Goal: Information Seeking & Learning: Learn about a topic

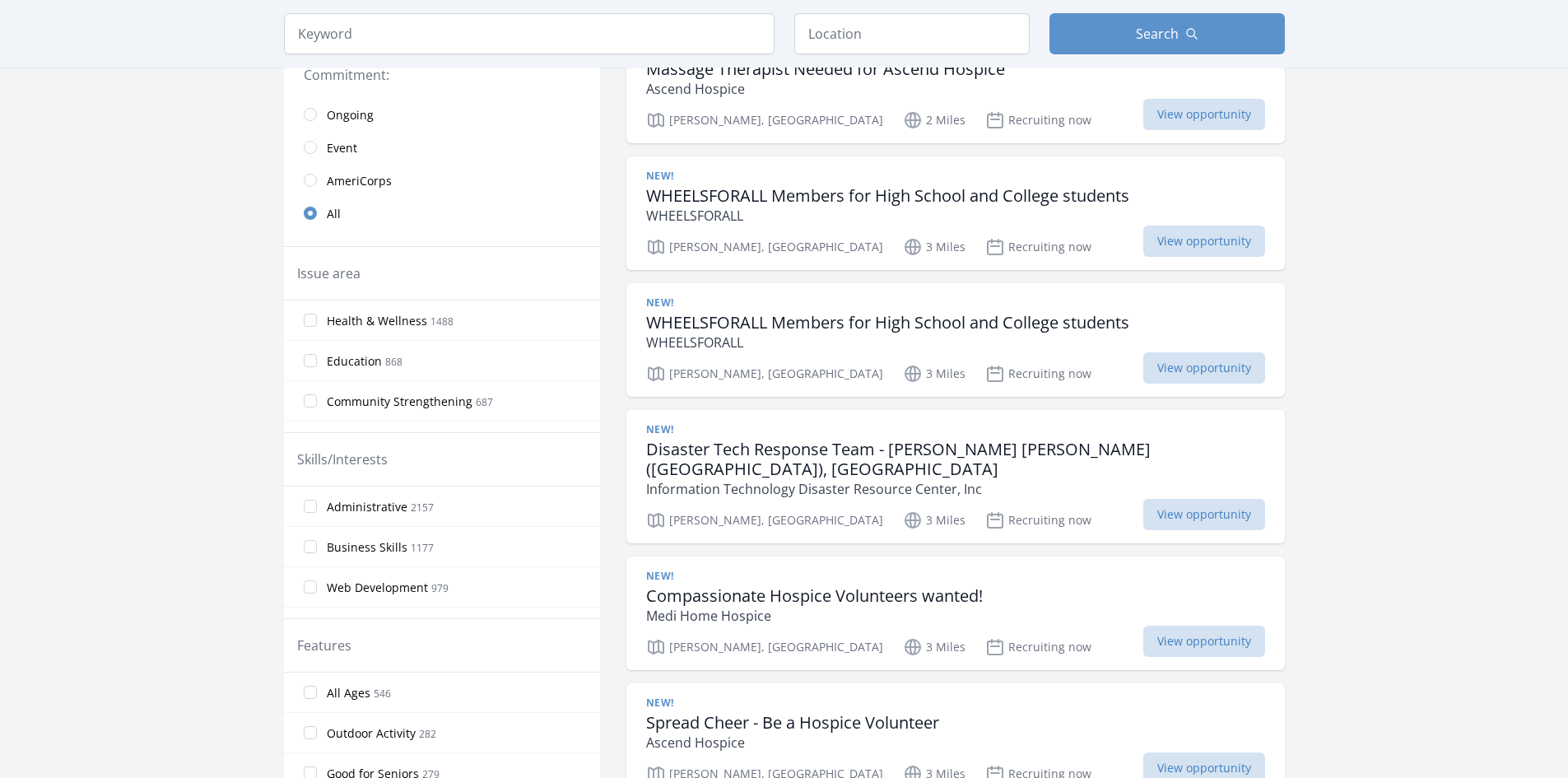
scroll to position [342, 0]
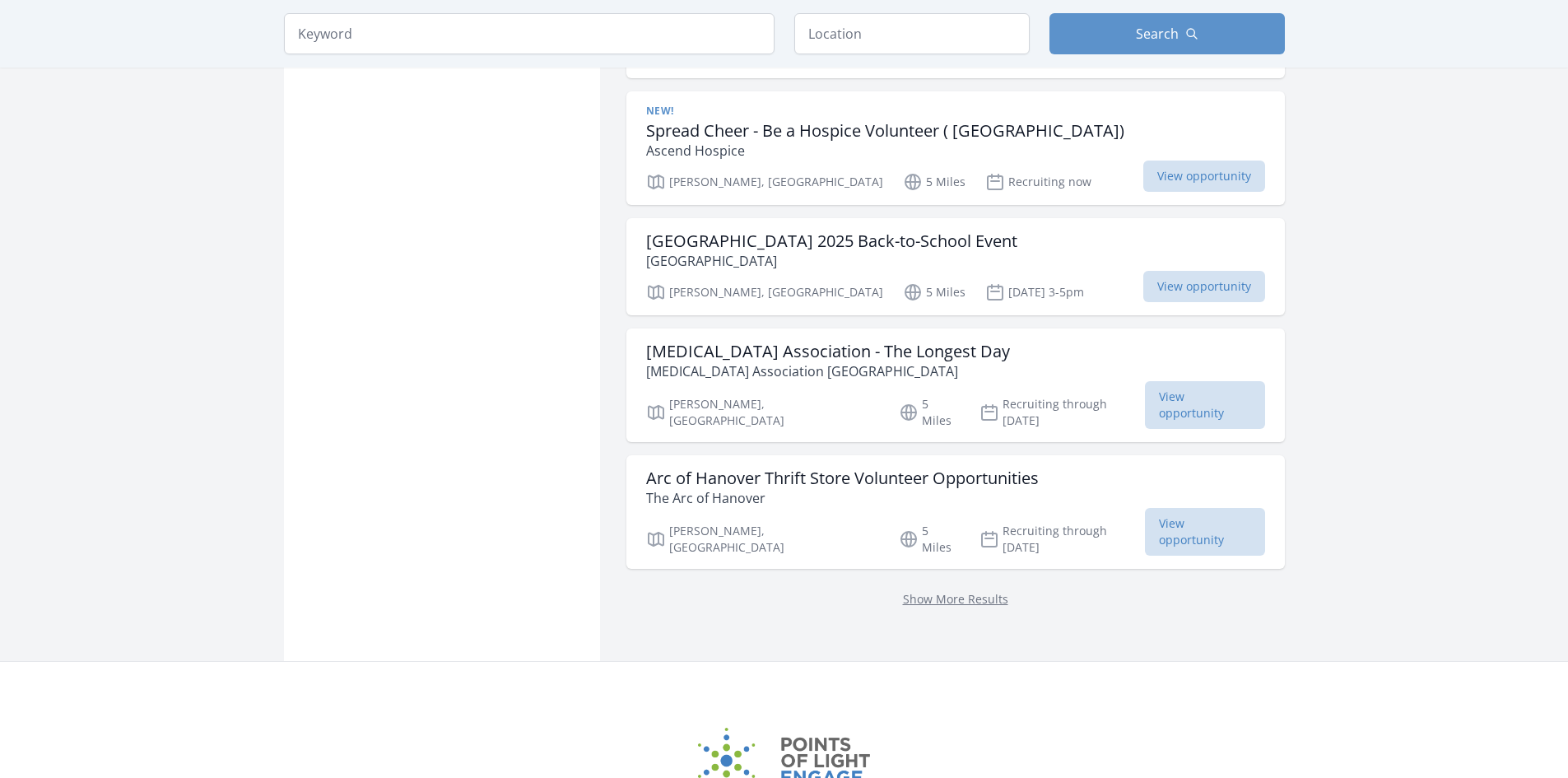
scroll to position [2297, 0]
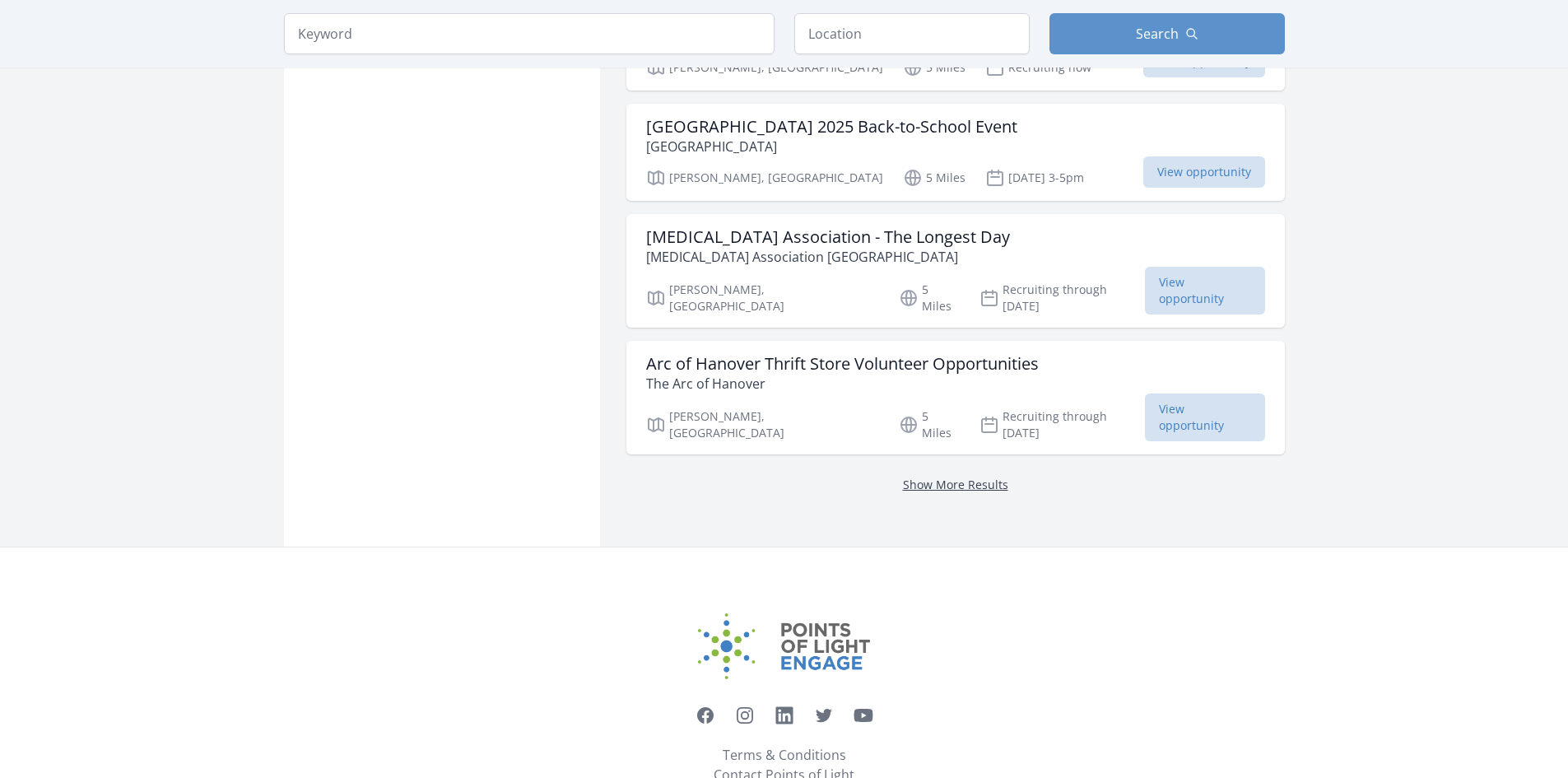
click at [903, 477] on link "Show More Results" at bounding box center [956, 484] width 105 height 16
click at [856, 35] on input "text" at bounding box center [912, 33] width 235 height 41
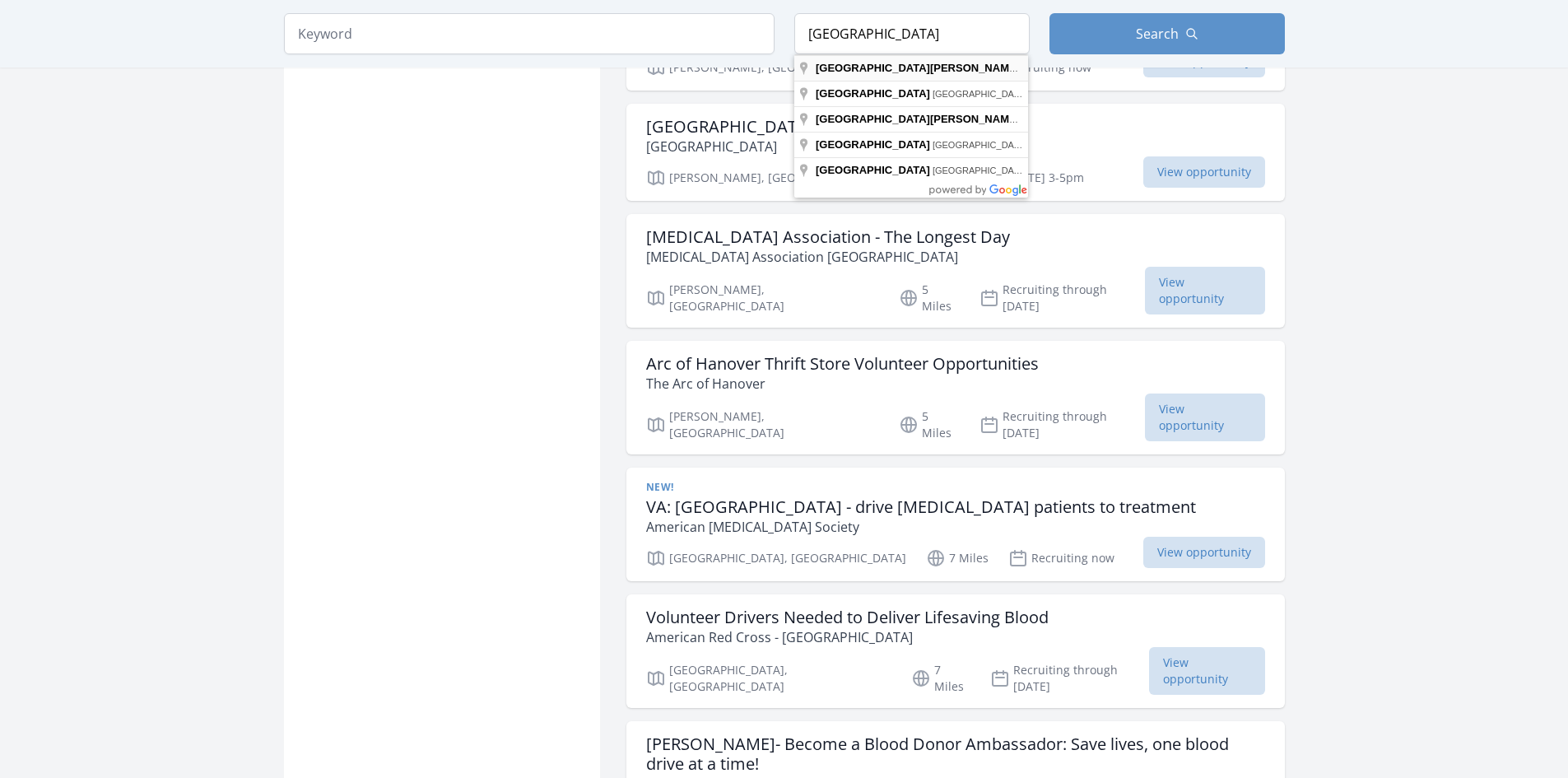
type input "[GEOGRAPHIC_DATA], [GEOGRAPHIC_DATA], [GEOGRAPHIC_DATA]"
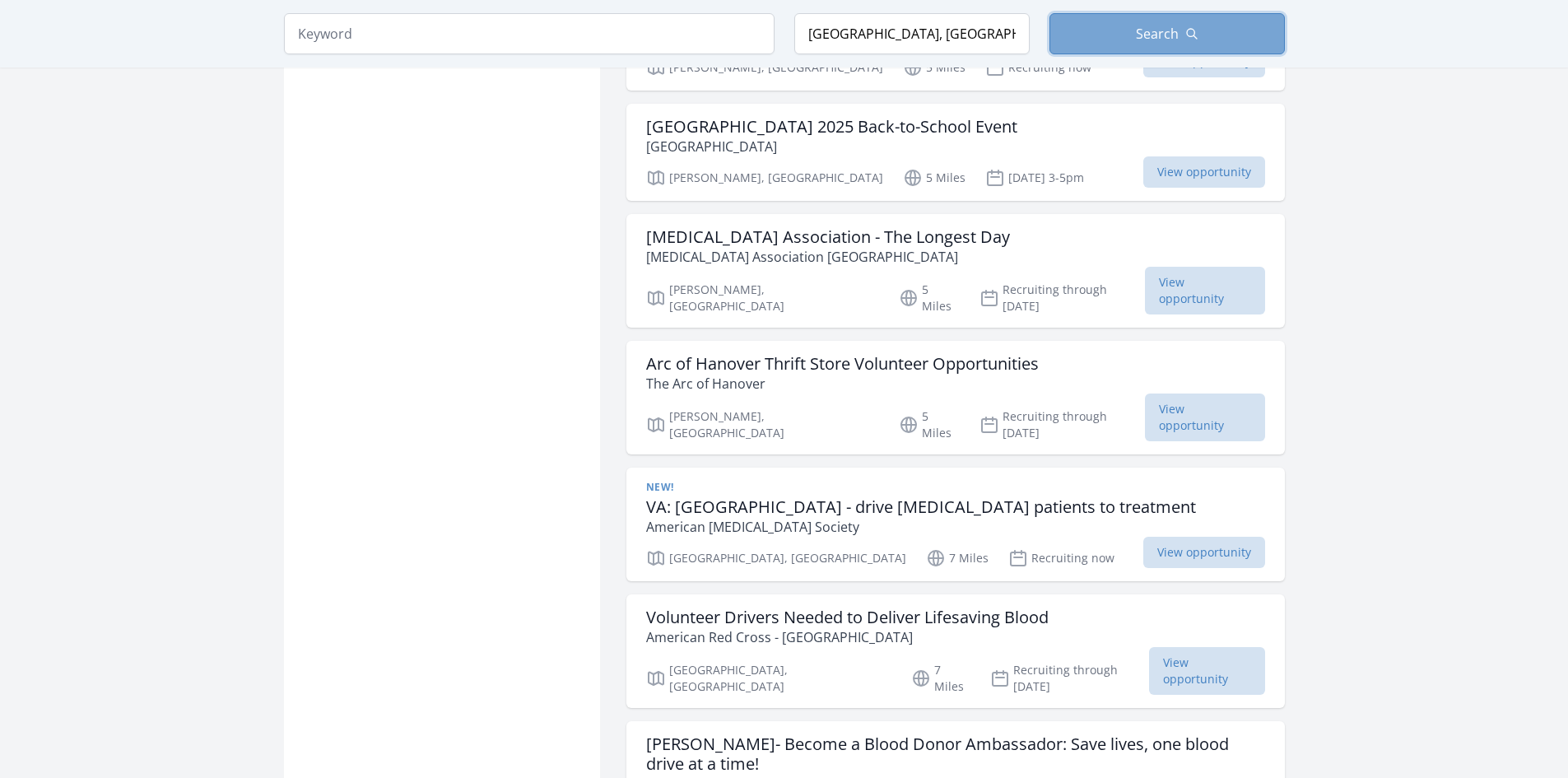
click at [1152, 39] on span "Search" at bounding box center [1157, 34] width 43 height 20
click at [1154, 33] on span "Search" at bounding box center [1157, 34] width 43 height 20
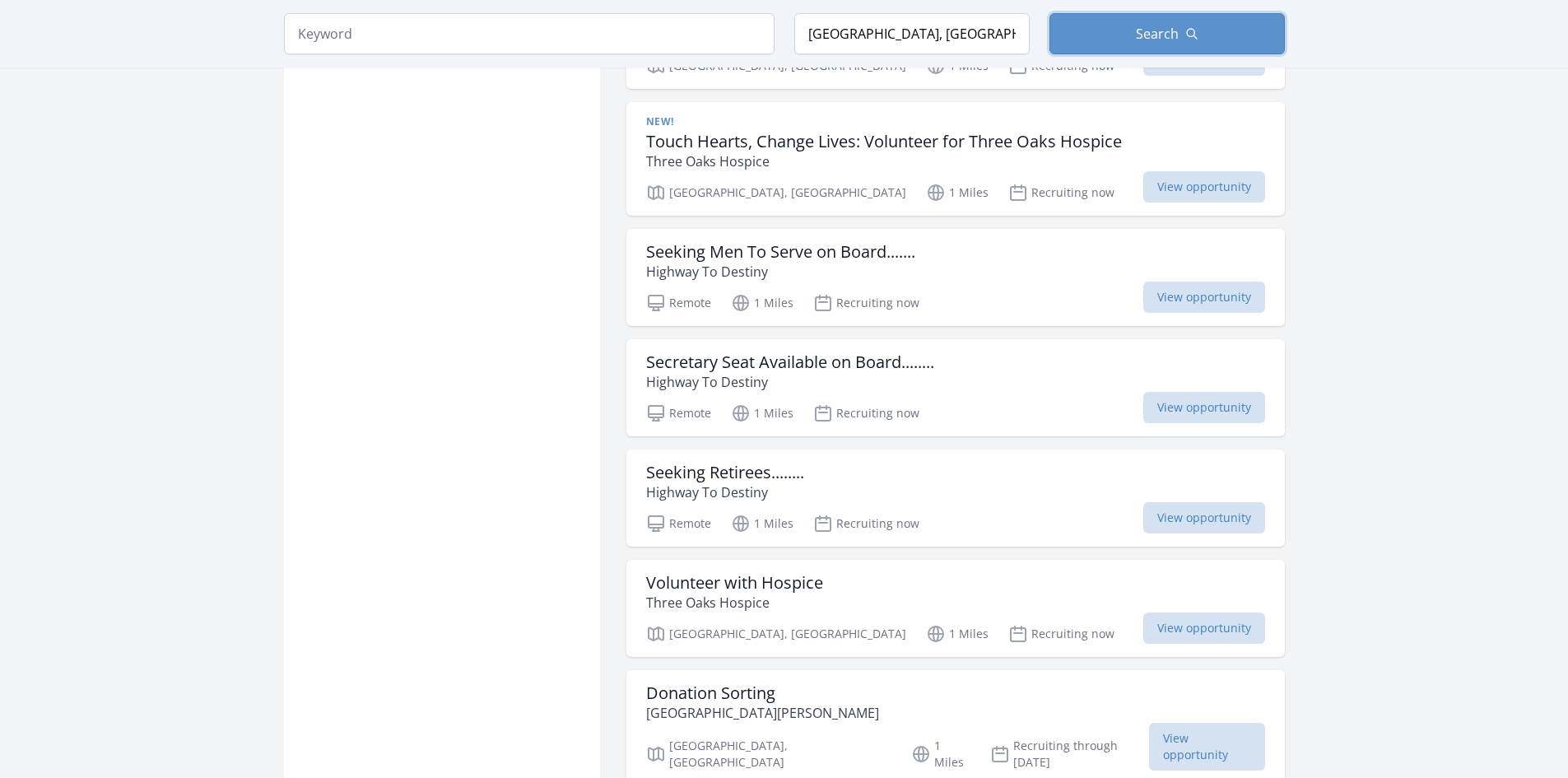
scroll to position [4804, 0]
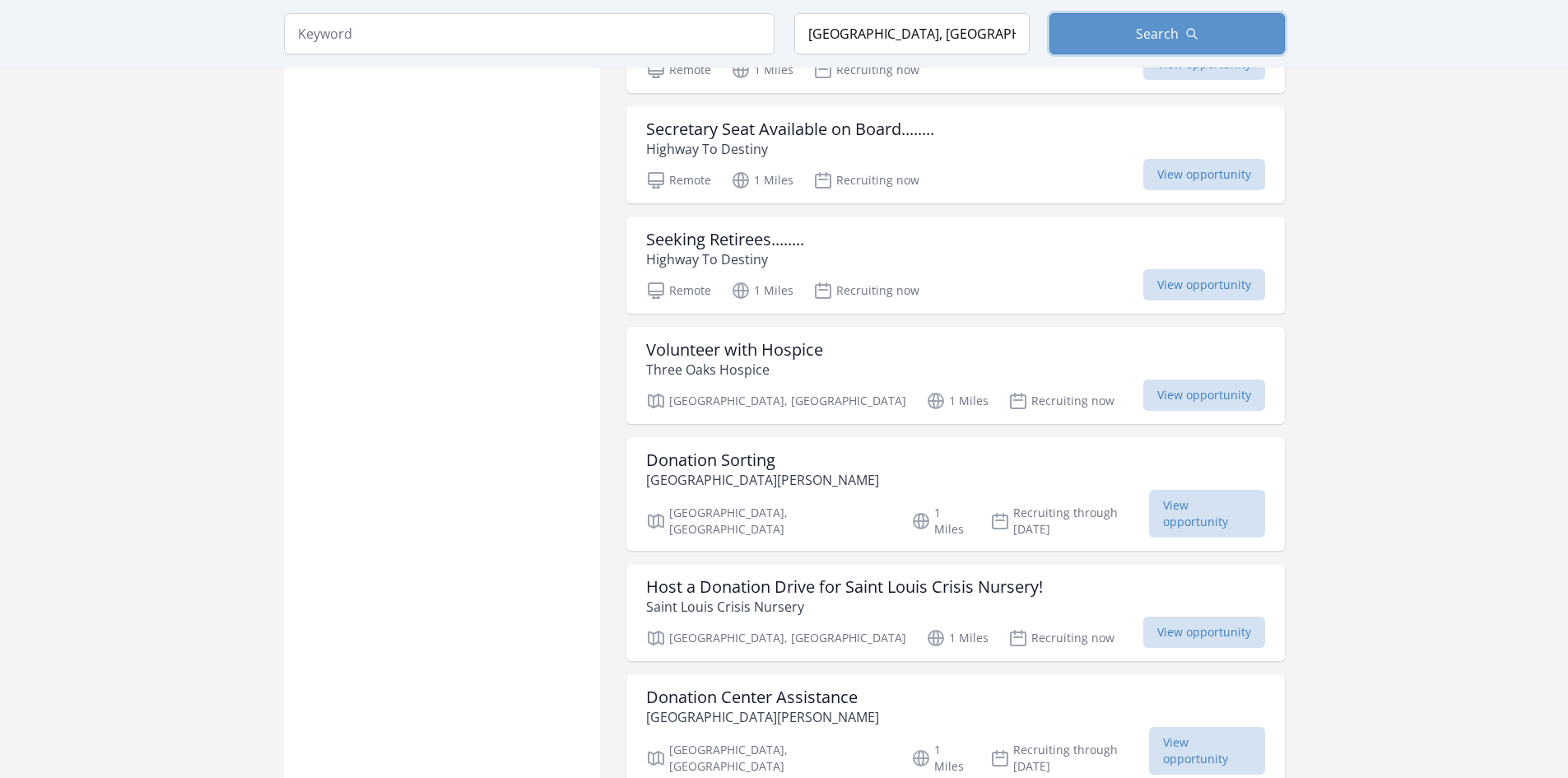
scroll to position [4933, 0]
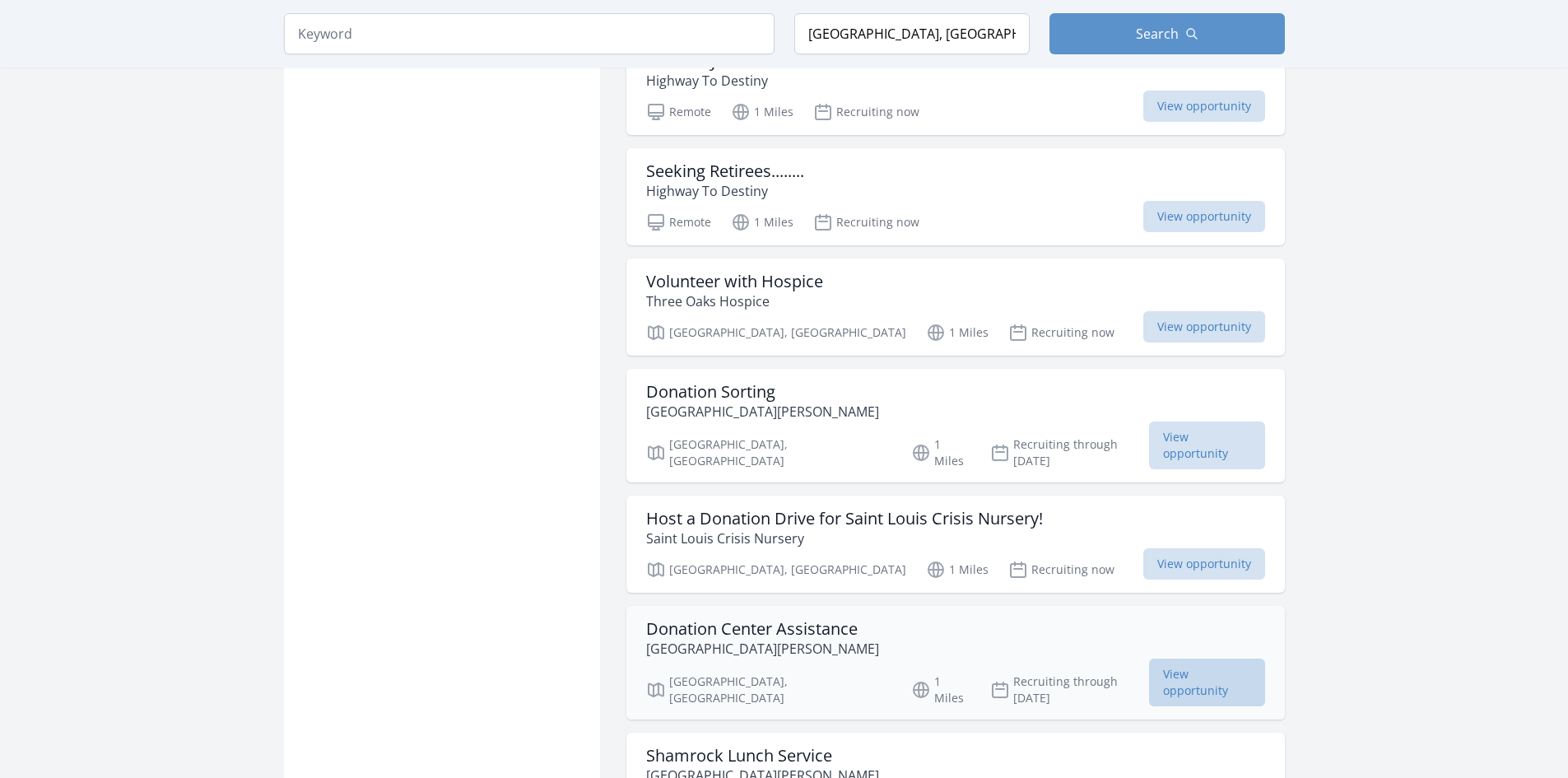
click at [1196, 659] on span "View opportunity" at bounding box center [1207, 683] width 116 height 48
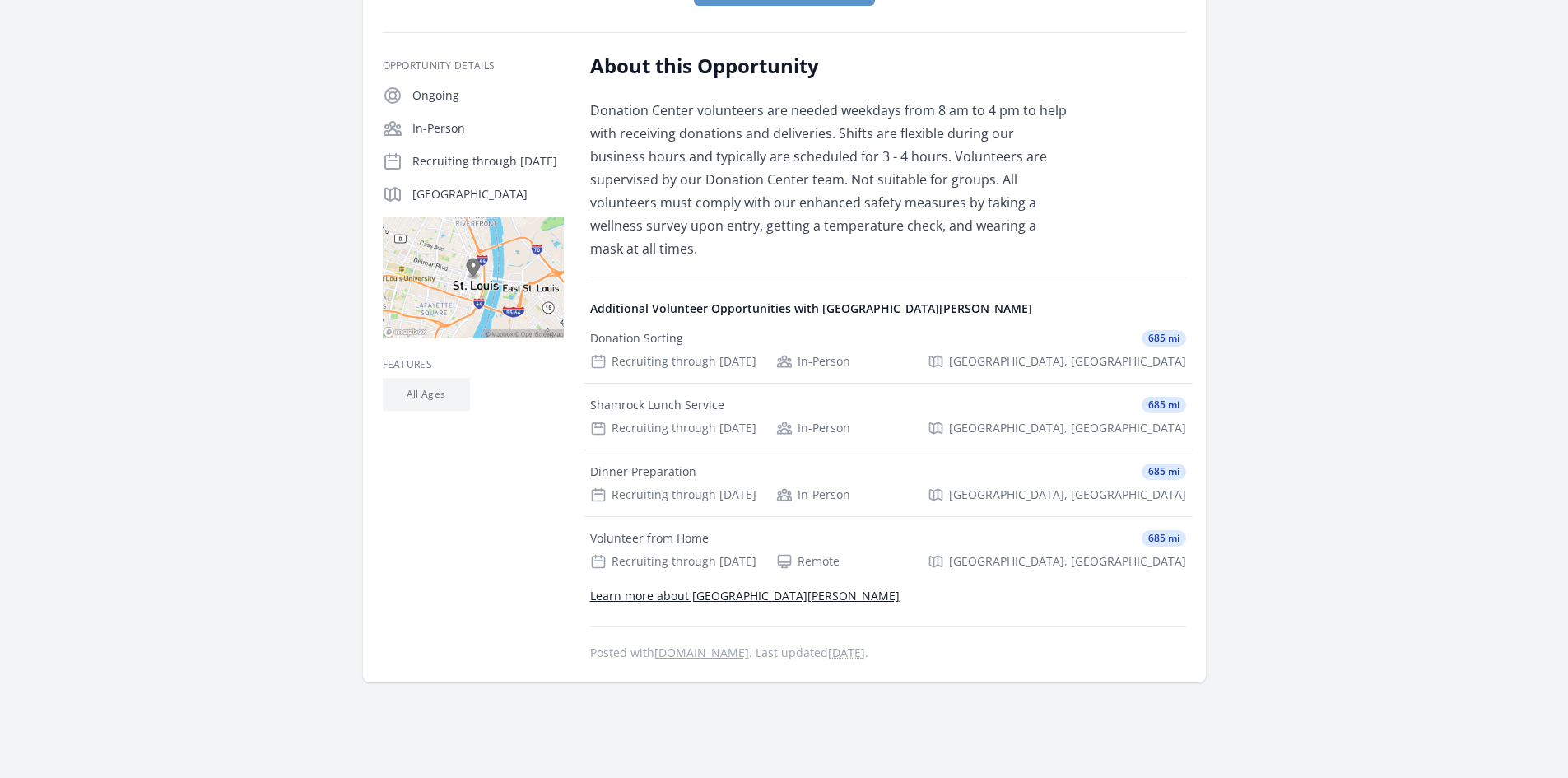
scroll to position [255, 0]
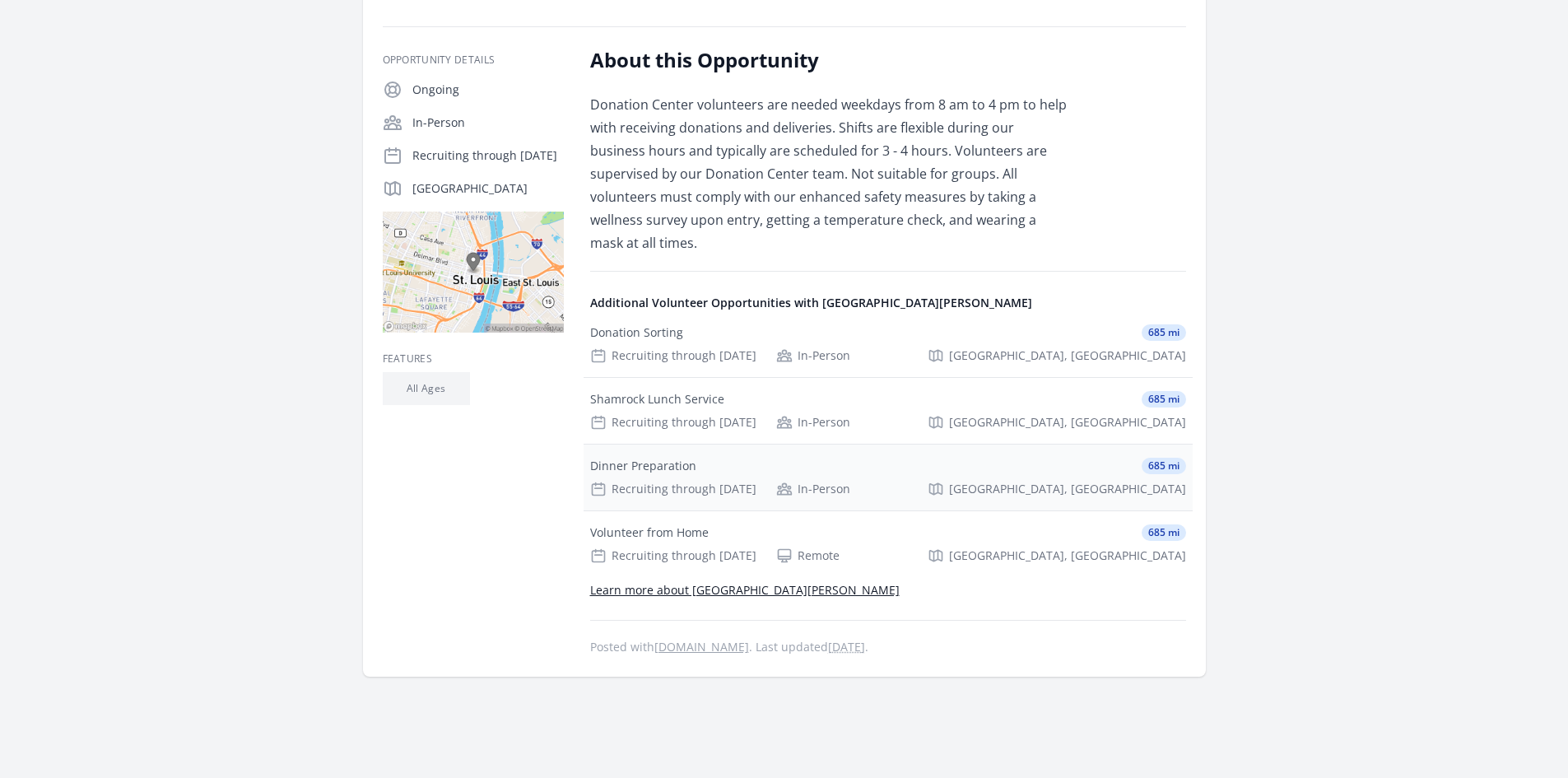
click at [642, 458] on div "Dinner Preparation" at bounding box center [643, 466] width 106 height 17
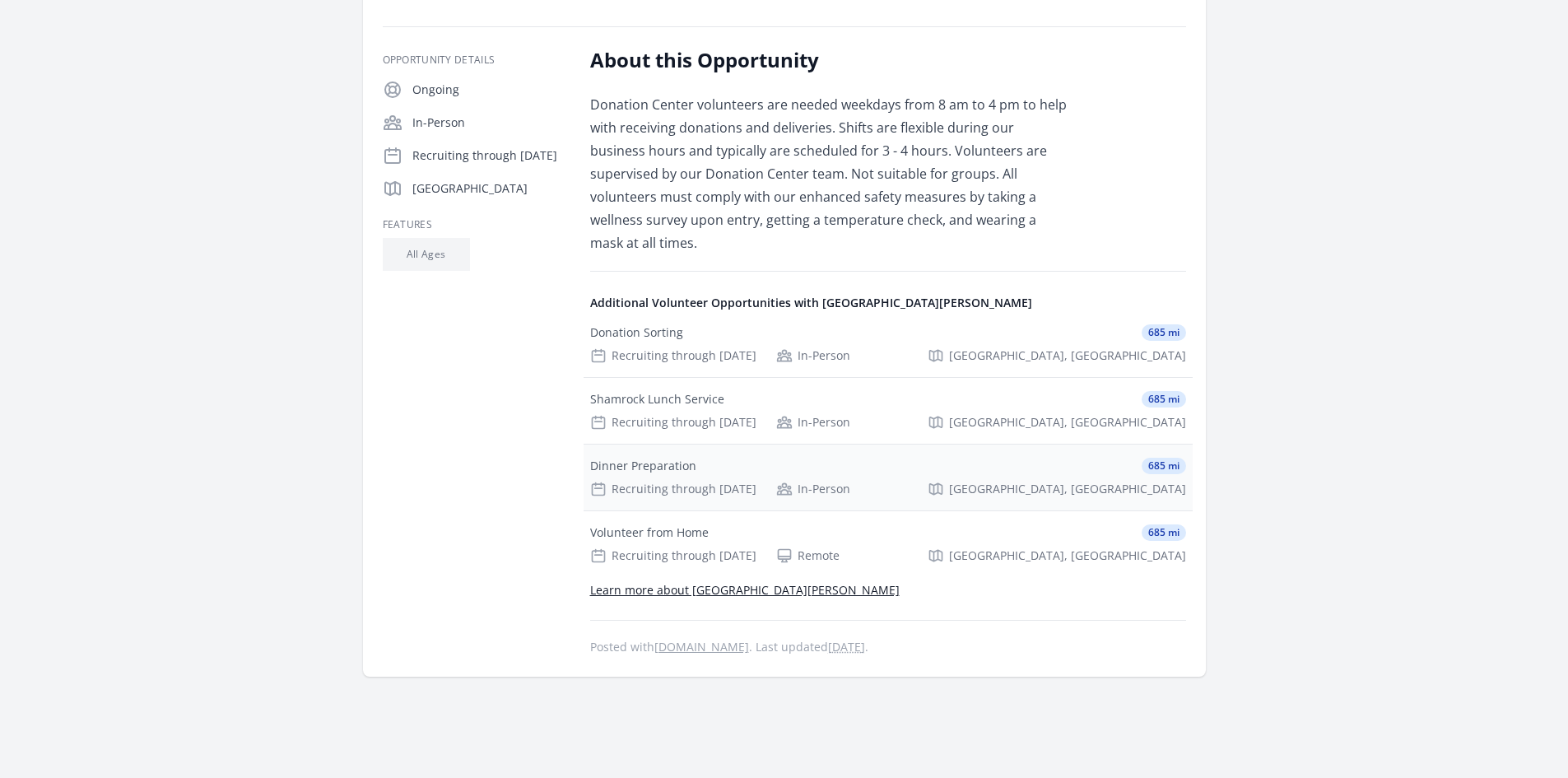
click at [696, 481] on div "Recruiting through [DATE]" at bounding box center [673, 489] width 167 height 17
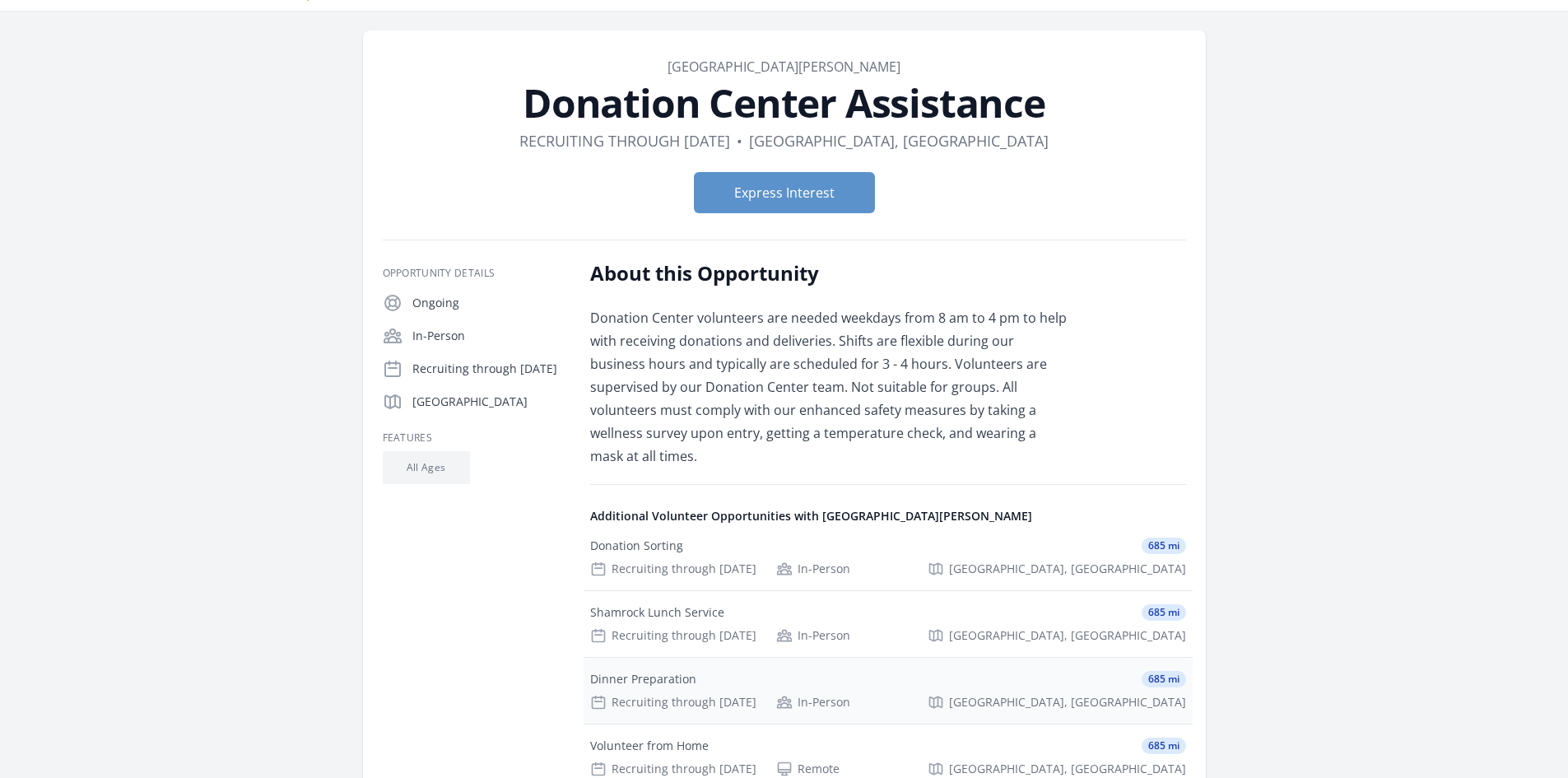
scroll to position [0, 0]
